Goal: Task Accomplishment & Management: Use online tool/utility

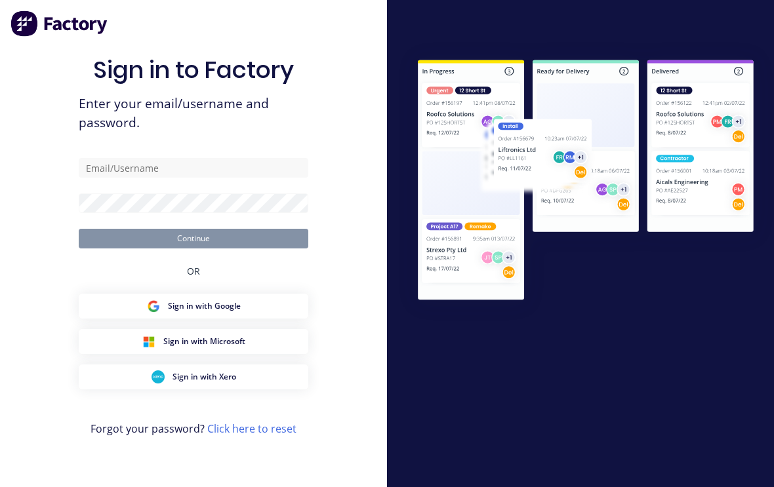
scroll to position [22, 0]
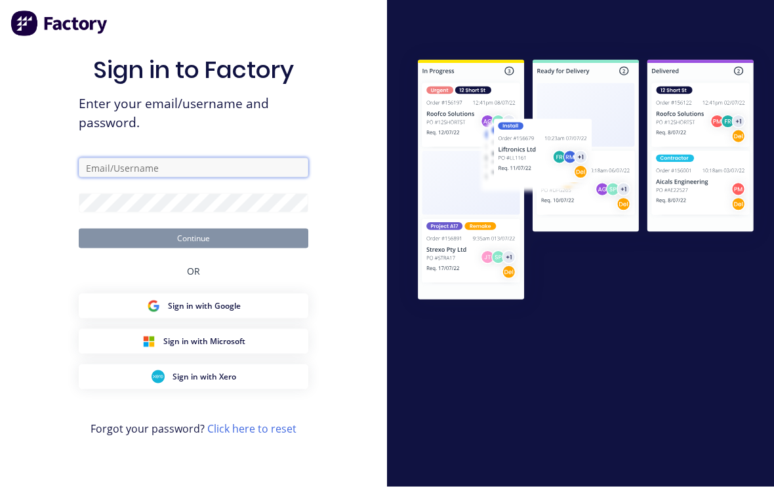
type input "[EMAIL_ADDRESS][DOMAIN_NAME]"
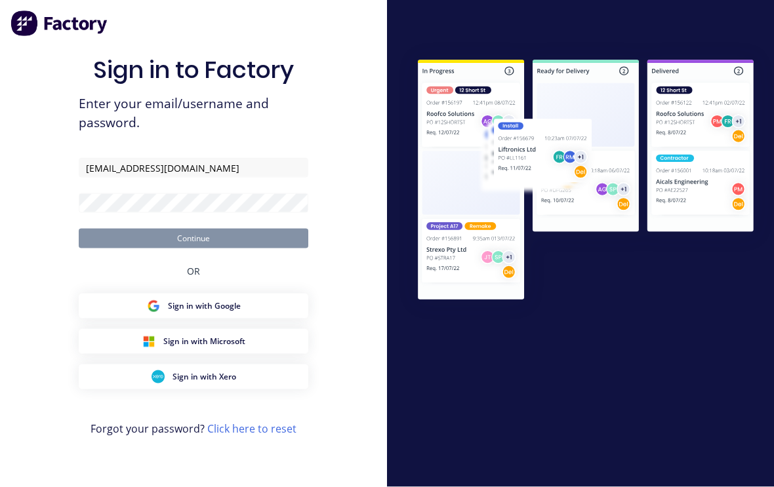
click at [193, 229] on button "Continue" at bounding box center [194, 239] width 230 height 20
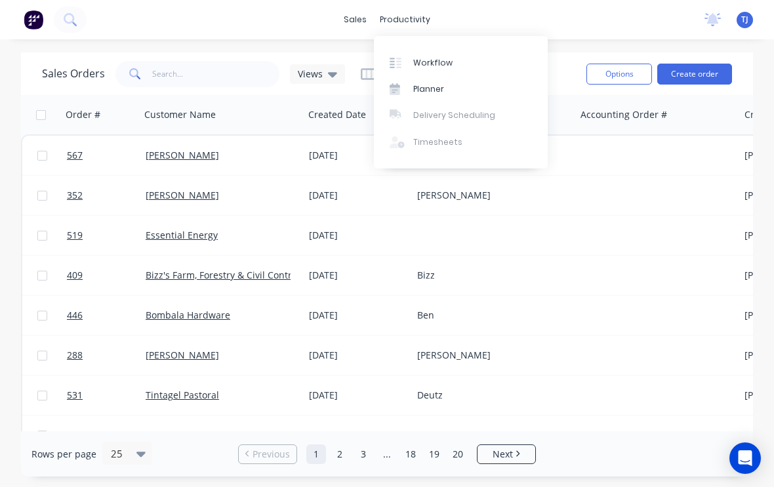
click at [453, 60] on link "Workflow" at bounding box center [461, 62] width 174 height 26
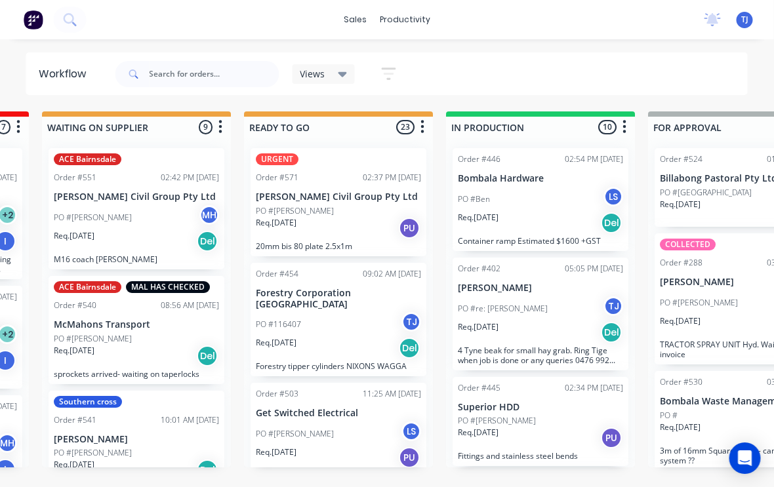
scroll to position [0, 392]
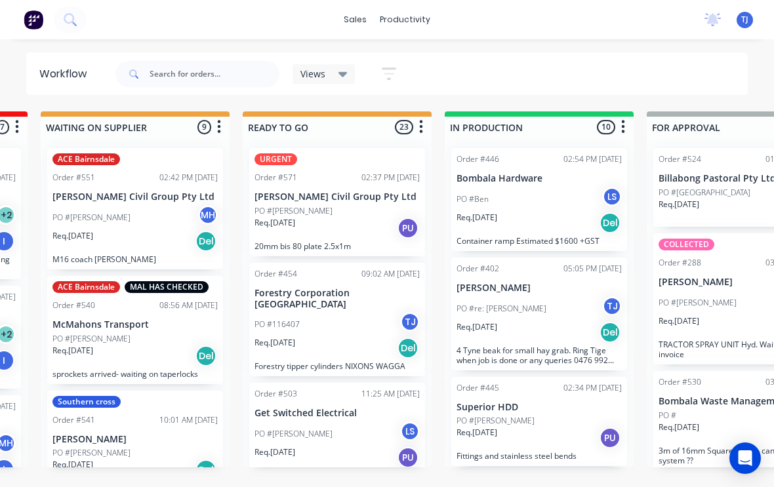
click at [551, 319] on div "PO #re: [PERSON_NAME] TJ" at bounding box center [538, 308] width 165 height 25
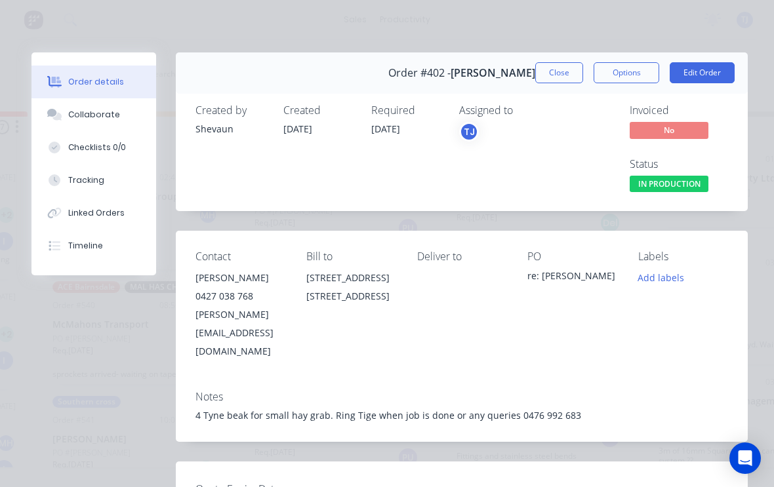
click at [709, 81] on button "Edit Order" at bounding box center [702, 72] width 65 height 21
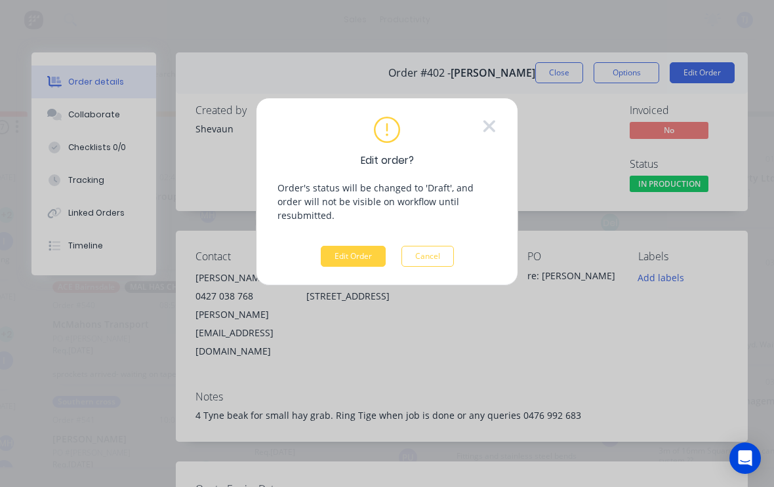
click at [350, 246] on button "Edit Order" at bounding box center [353, 256] width 65 height 21
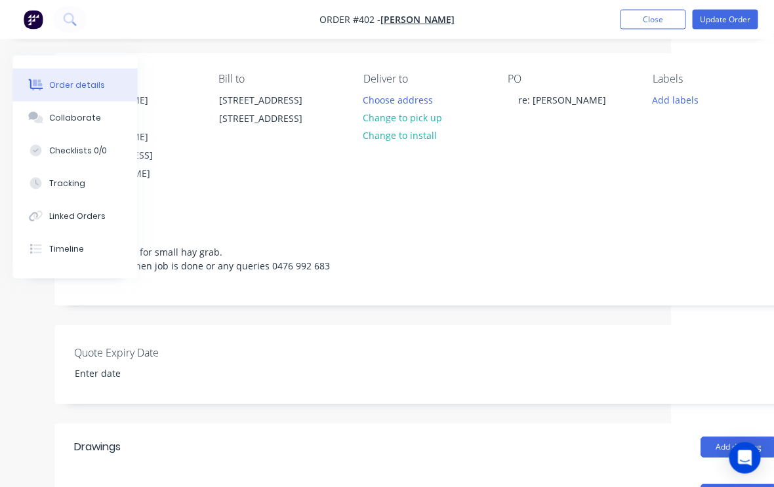
scroll to position [92, 103]
click at [420, 112] on button "Change to pick up" at bounding box center [402, 118] width 93 height 18
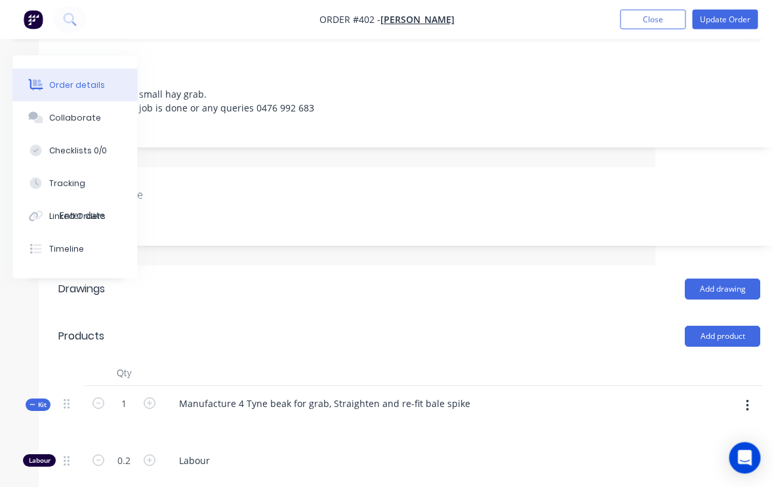
scroll to position [250, 138]
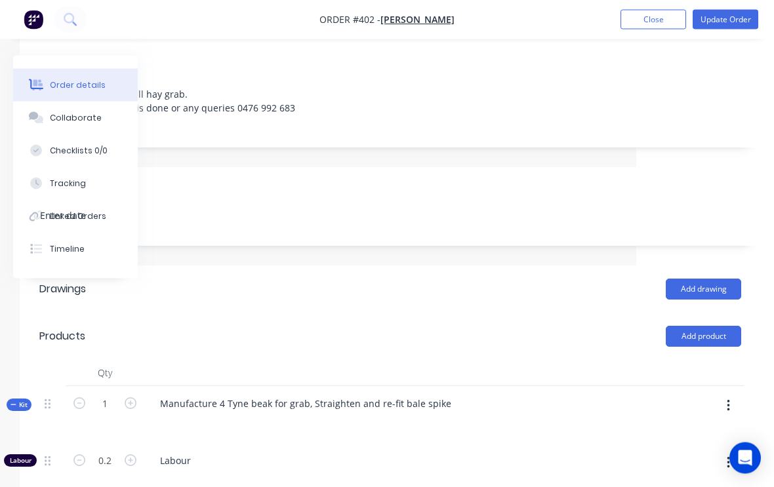
click at [734, 395] on button "button" at bounding box center [728, 407] width 31 height 24
click at [692, 431] on div "Add product to kit" at bounding box center [681, 440] width 101 height 19
click at [696, 483] on div "Product catalogue" at bounding box center [681, 492] width 101 height 19
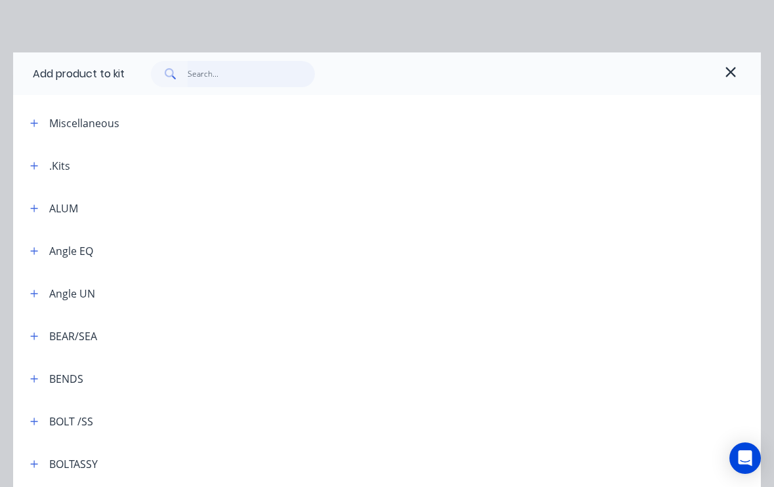
click at [222, 75] on input "text" at bounding box center [252, 74] width 128 height 26
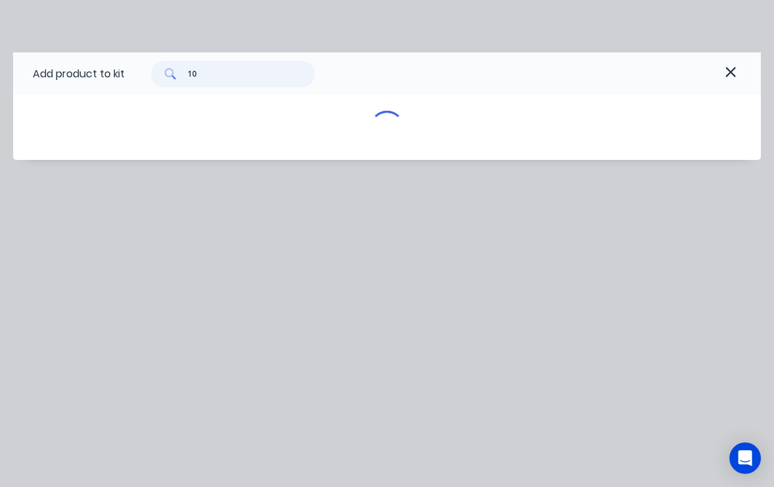
type input "100"
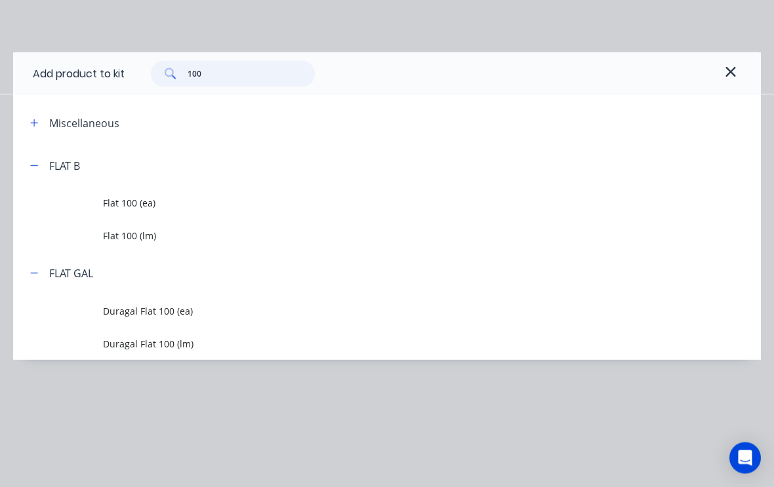
scroll to position [251, 138]
click at [156, 196] on span "Flat 100 (ea)" at bounding box center [366, 203] width 527 height 14
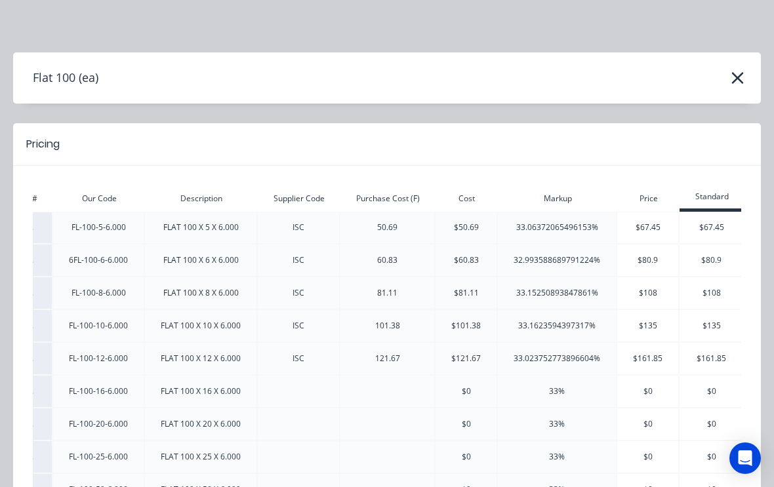
scroll to position [0, 52]
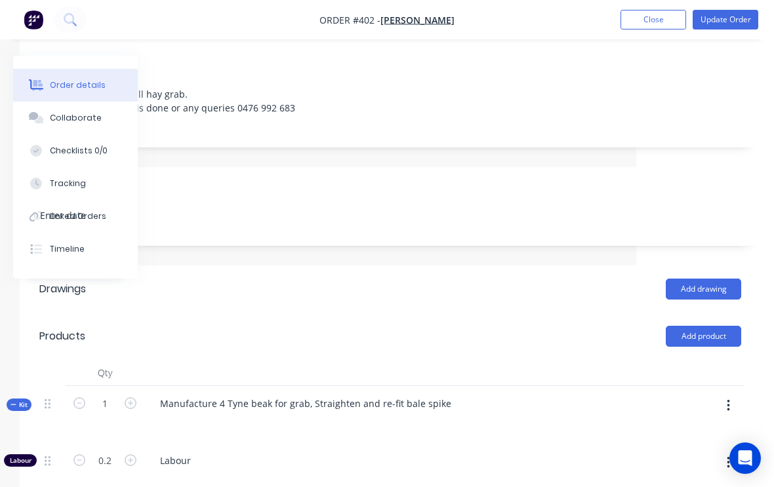
click at [730, 20] on button "Update Order" at bounding box center [726, 20] width 66 height 20
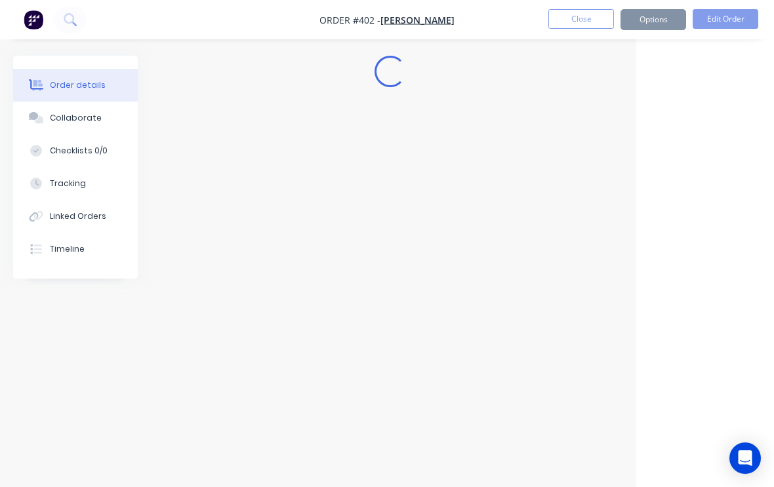
scroll to position [0, 138]
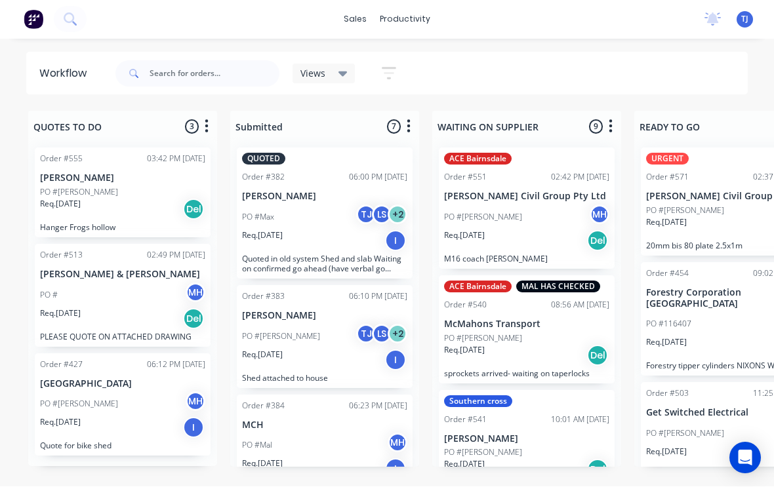
scroll to position [1, 0]
